Goal: Information Seeking & Learning: Learn about a topic

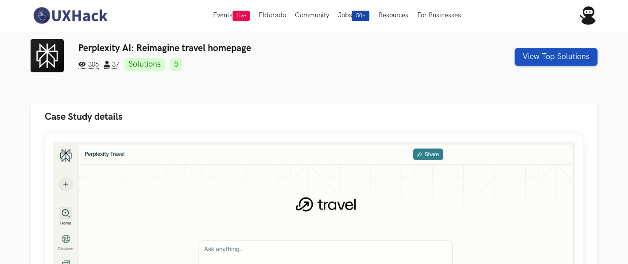
click at [538, 50] on div "Perplexity AI: Reimagine travel homepage 306 37 Solutions 5 View Top Solutions" at bounding box center [314, 56] width 567 height 35
click at [538, 52] on button "View Top Solutions" at bounding box center [556, 57] width 83 height 18
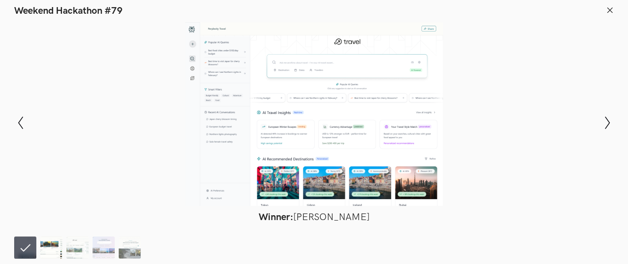
click at [61, 237] on img at bounding box center [51, 247] width 22 height 22
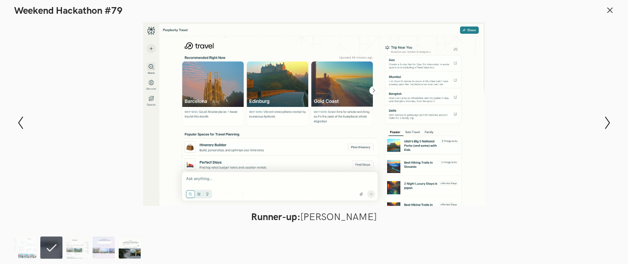
click at [123, 237] on img at bounding box center [130, 247] width 22 height 22
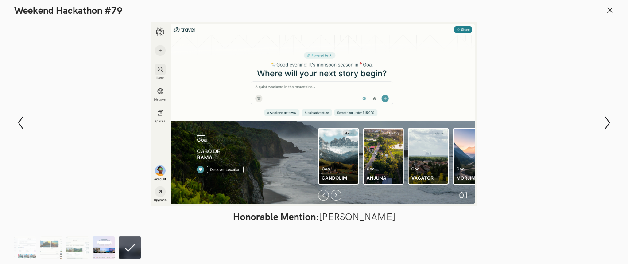
click at [104, 237] on img at bounding box center [104, 247] width 22 height 22
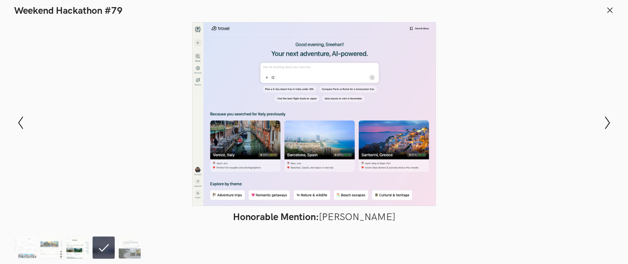
click at [80, 237] on img at bounding box center [77, 247] width 22 height 22
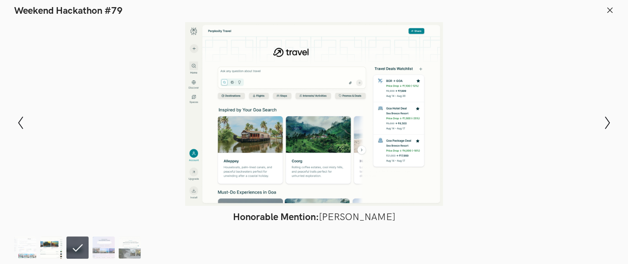
drag, startPoint x: 48, startPoint y: 243, endPoint x: 40, endPoint y: 242, distance: 8.4
click at [47, 237] on img at bounding box center [51, 247] width 22 height 22
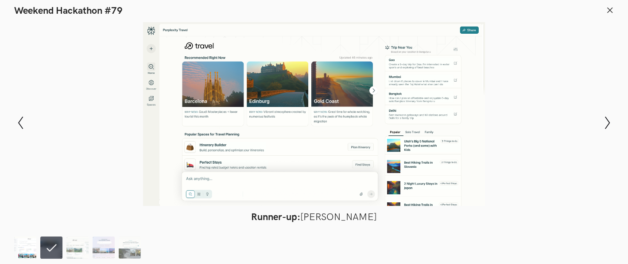
click at [20, 237] on img at bounding box center [25, 247] width 22 height 22
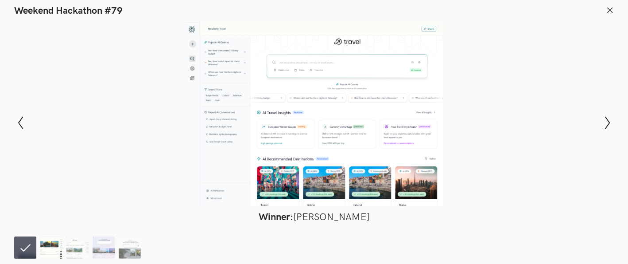
click at [40, 237] on img at bounding box center [51, 247] width 22 height 22
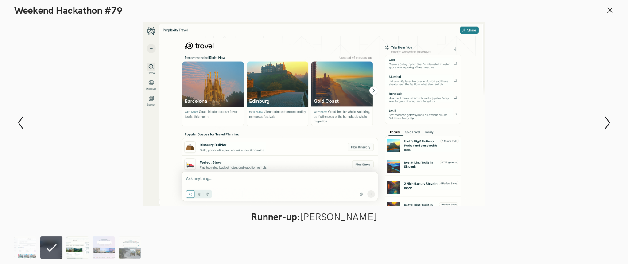
click at [76, 237] on img at bounding box center [77, 247] width 22 height 22
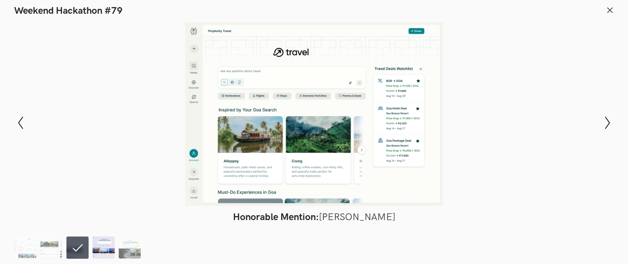
click at [105, 237] on img at bounding box center [104, 247] width 22 height 22
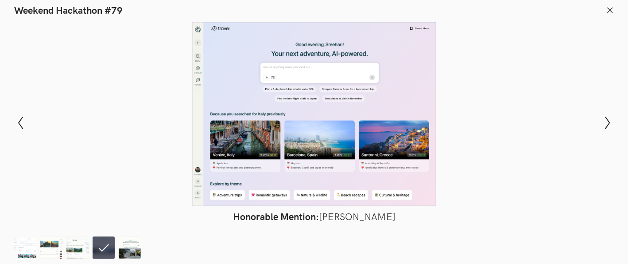
drag, startPoint x: 139, startPoint y: 253, endPoint x: 377, endPoint y: 134, distance: 266.3
click at [140, 237] on img at bounding box center [130, 247] width 22 height 22
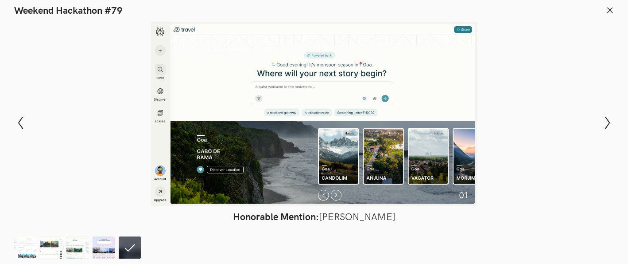
click at [564, 10] on icon at bounding box center [610, 10] width 8 height 8
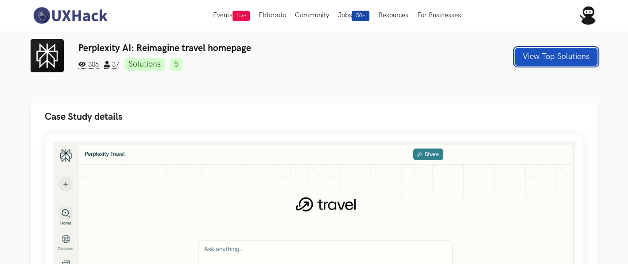
click at [550, 52] on button "View Top Solutions" at bounding box center [556, 57] width 83 height 18
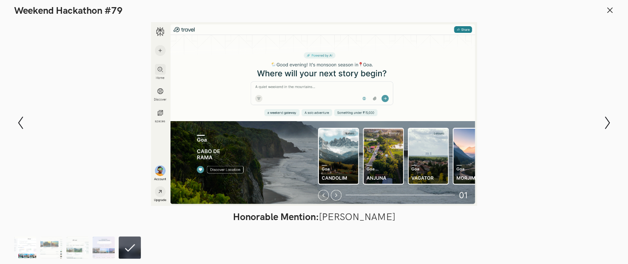
click at [25, 237] on img at bounding box center [25, 247] width 22 height 22
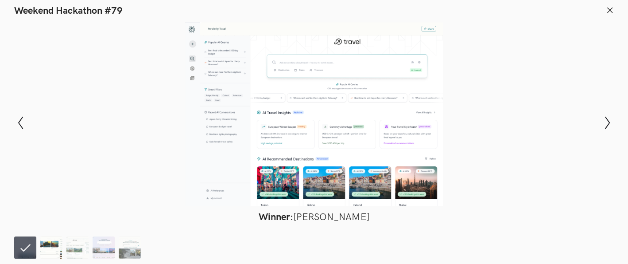
click at [53, 237] on img at bounding box center [51, 247] width 22 height 22
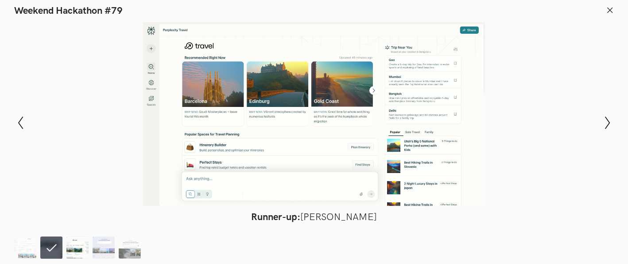
click at [74, 237] on img at bounding box center [77, 247] width 22 height 22
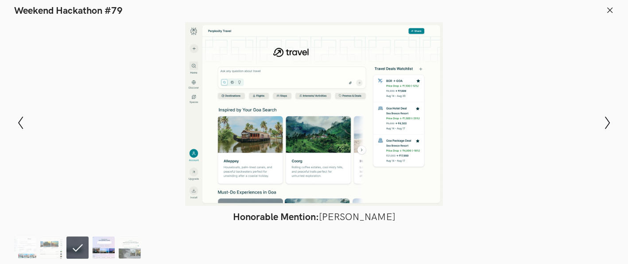
click at [105, 237] on img at bounding box center [104, 247] width 22 height 22
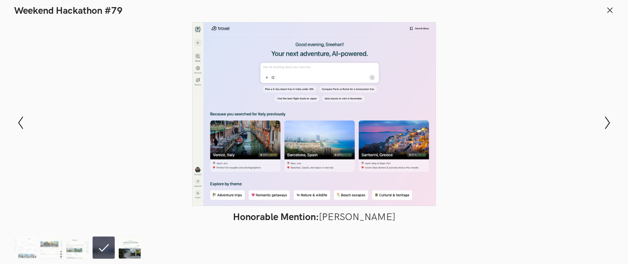
click at [134, 237] on img at bounding box center [130, 247] width 22 height 22
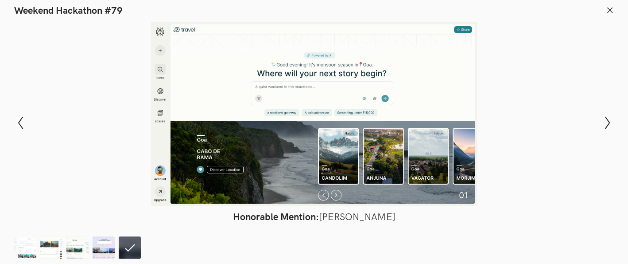
click at [564, 11] on header "Weekend Hackathon #79" at bounding box center [314, 8] width 628 height 17
click at [564, 6] on icon at bounding box center [610, 10] width 8 height 8
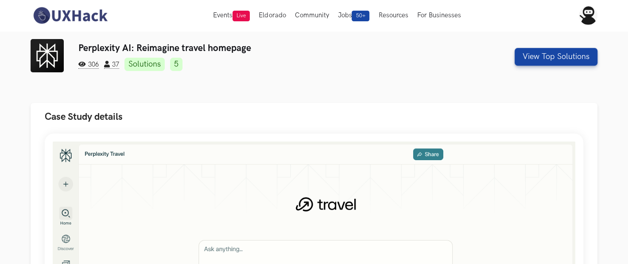
click at [564, 7] on div "Events Live Eldorado Community Jobs 50+ Resources For Businesses Home My Profil…" at bounding box center [314, 15] width 628 height 31
